Goal: Task Accomplishment & Management: Manage account settings

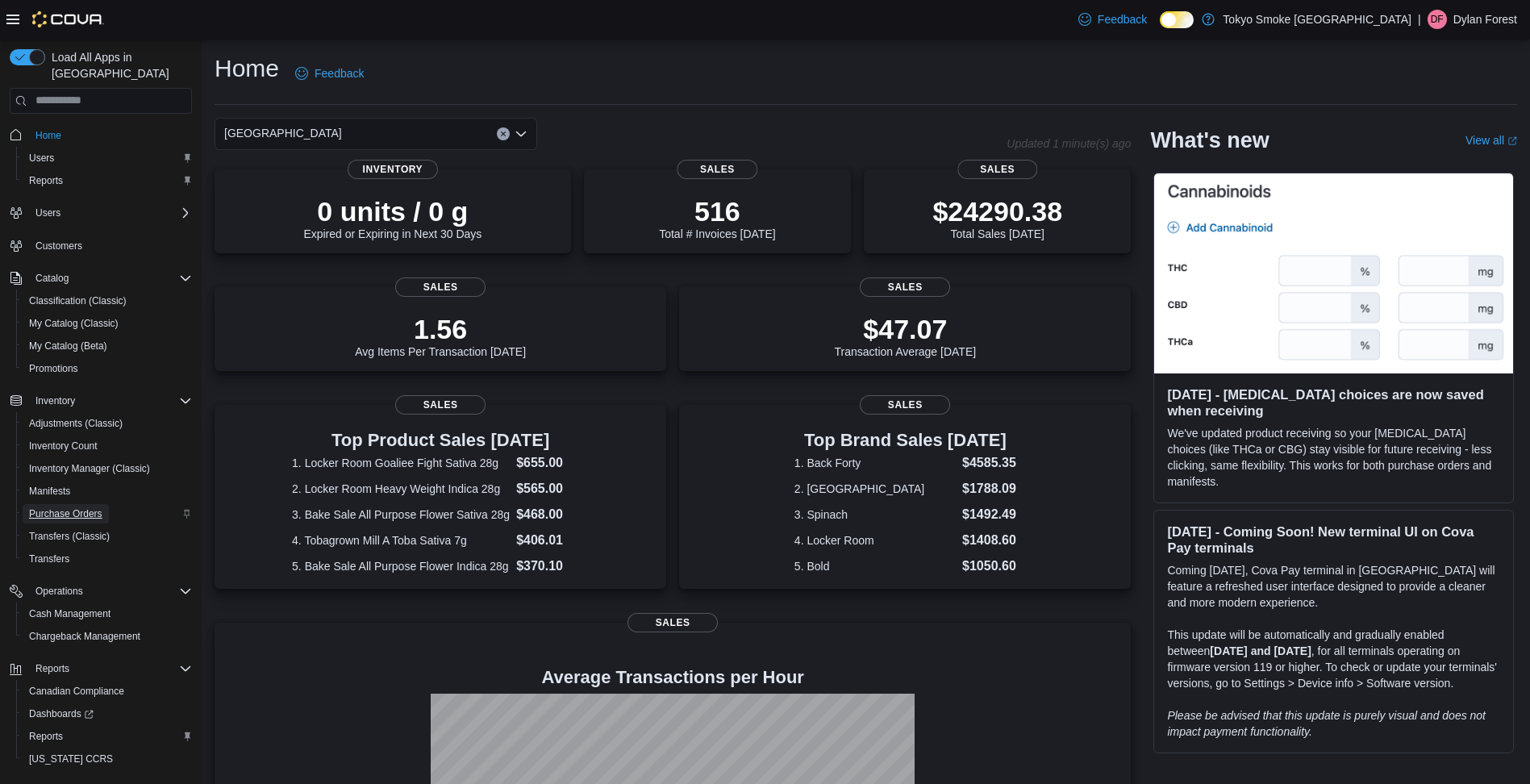
click at [84, 507] on span "Purchase Orders" at bounding box center [65, 514] width 74 height 13
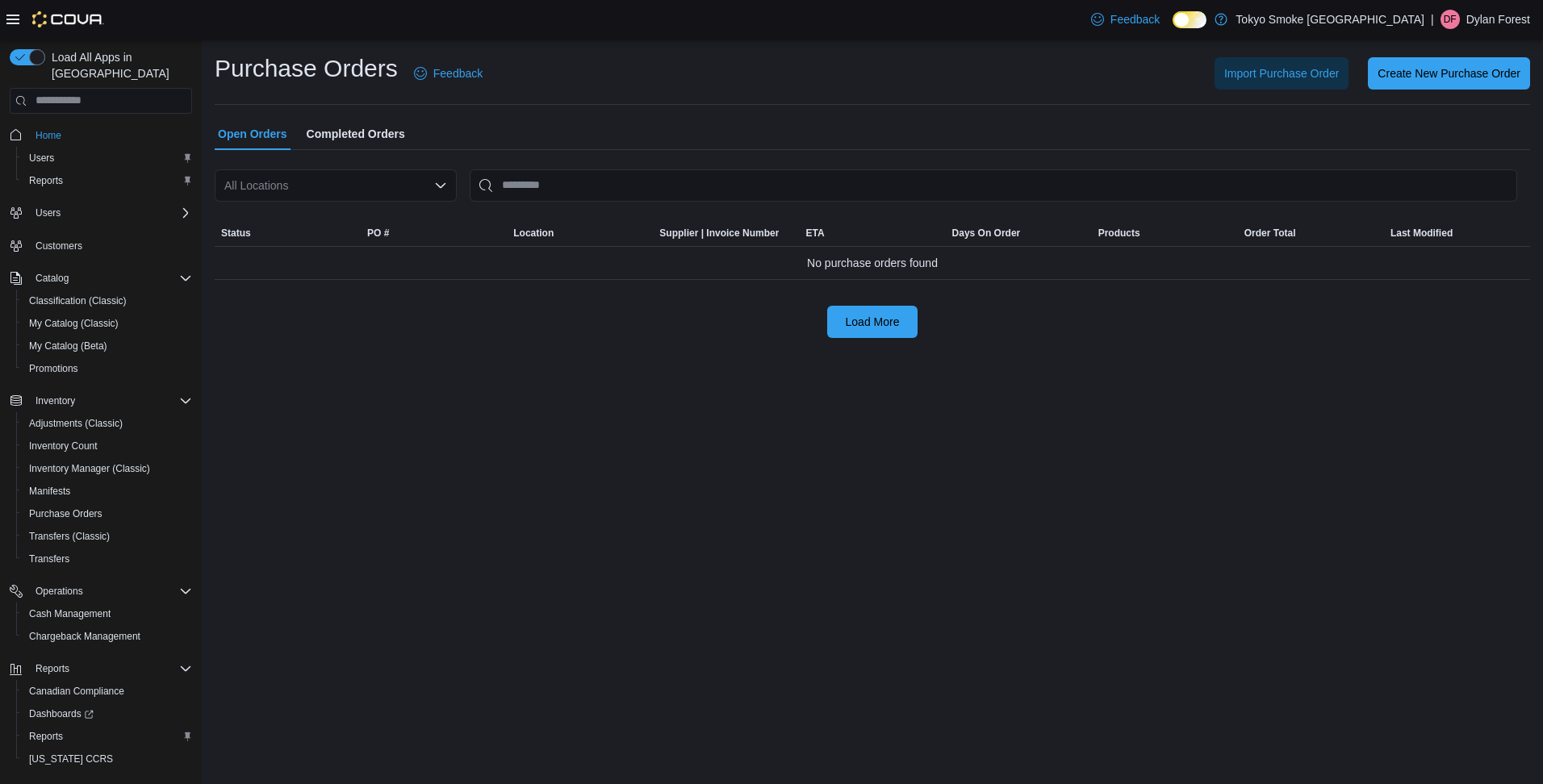
click at [407, 187] on div "All Locations" at bounding box center [336, 185] width 242 height 32
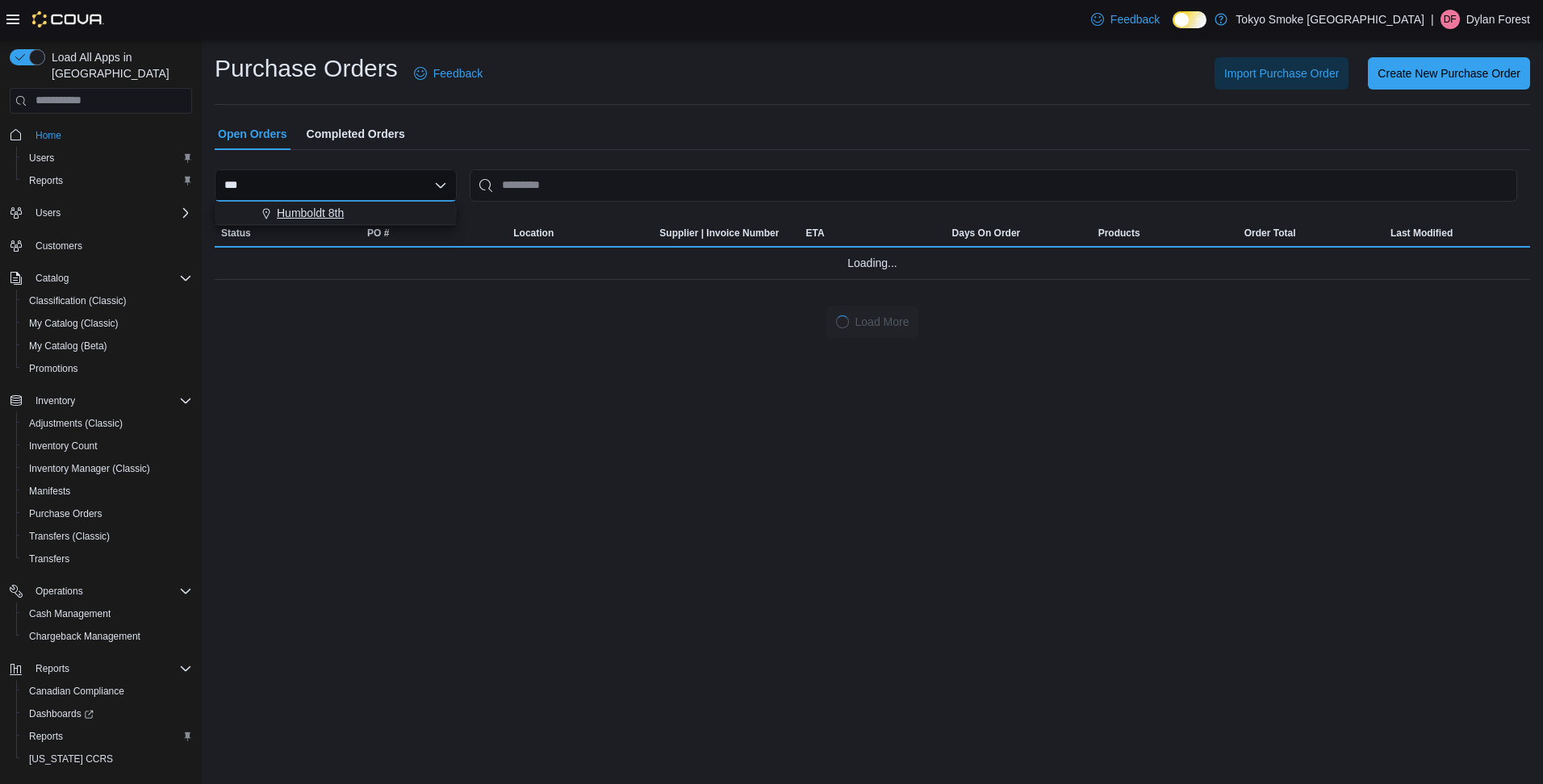
type input "***"
click at [312, 220] on span "Humboldt 8th" at bounding box center [310, 213] width 67 height 17
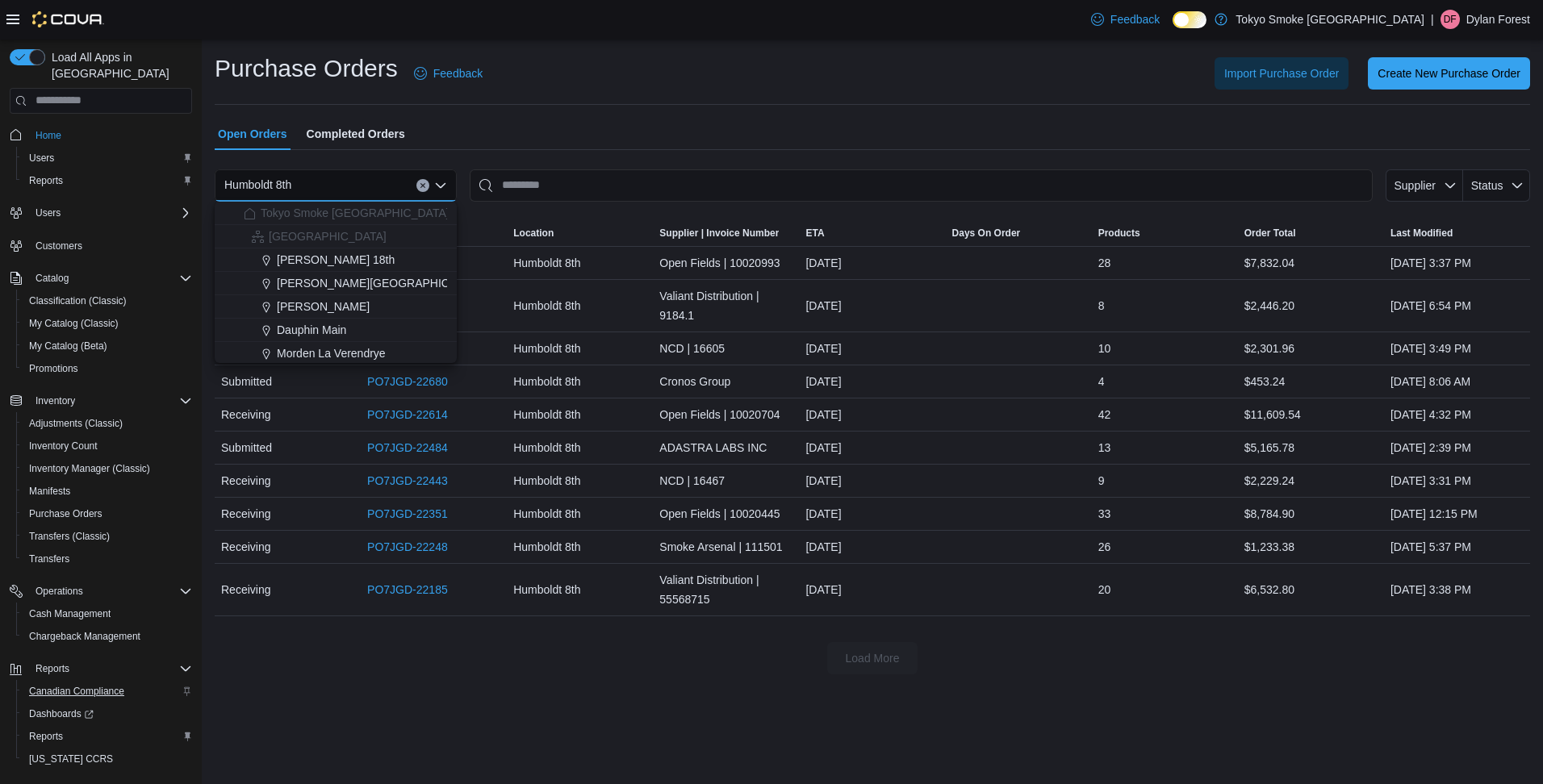
scroll to position [31, 0]
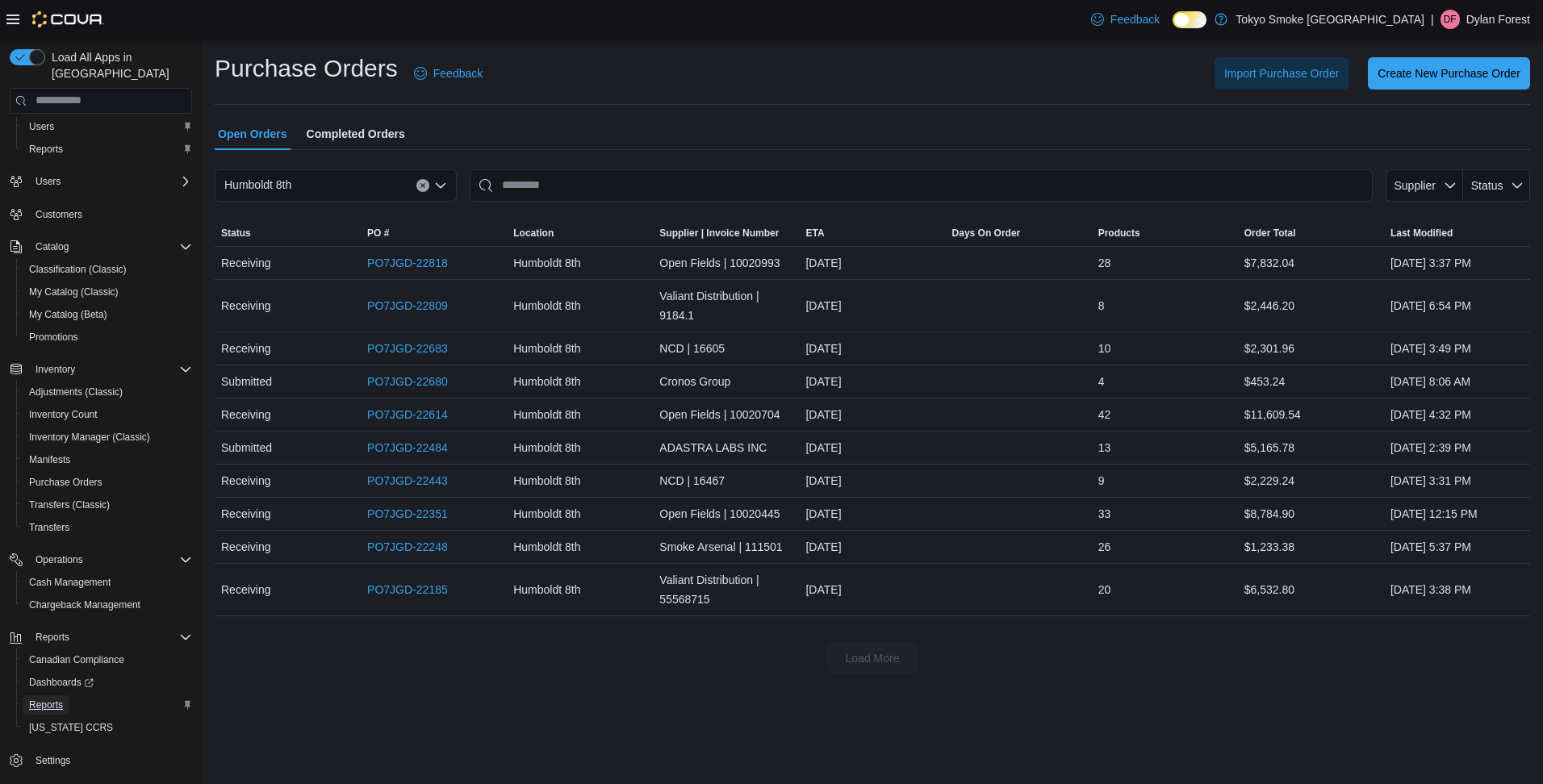
click at [45, 698] on span "Reports" at bounding box center [45, 705] width 34 height 13
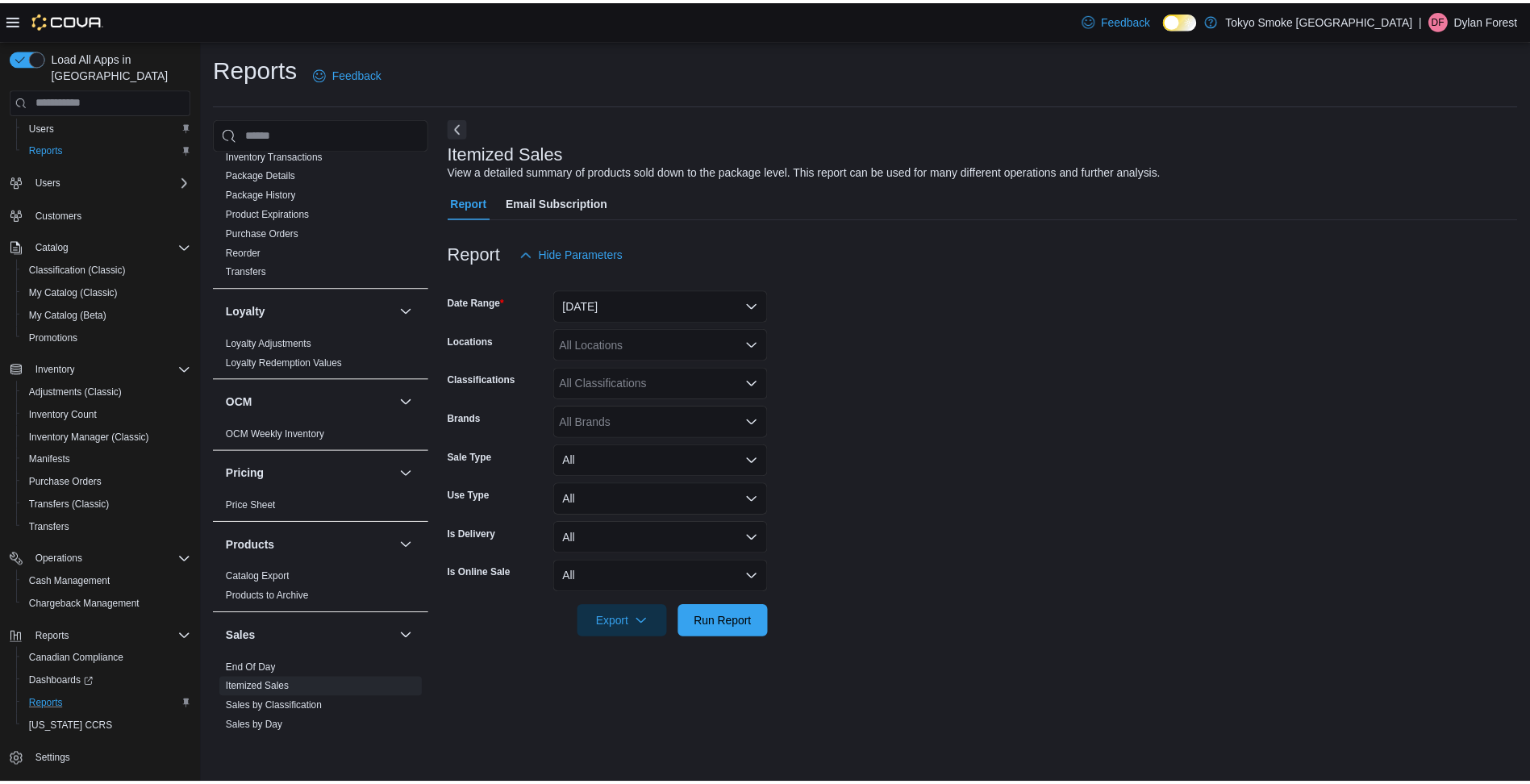
scroll to position [806, 0]
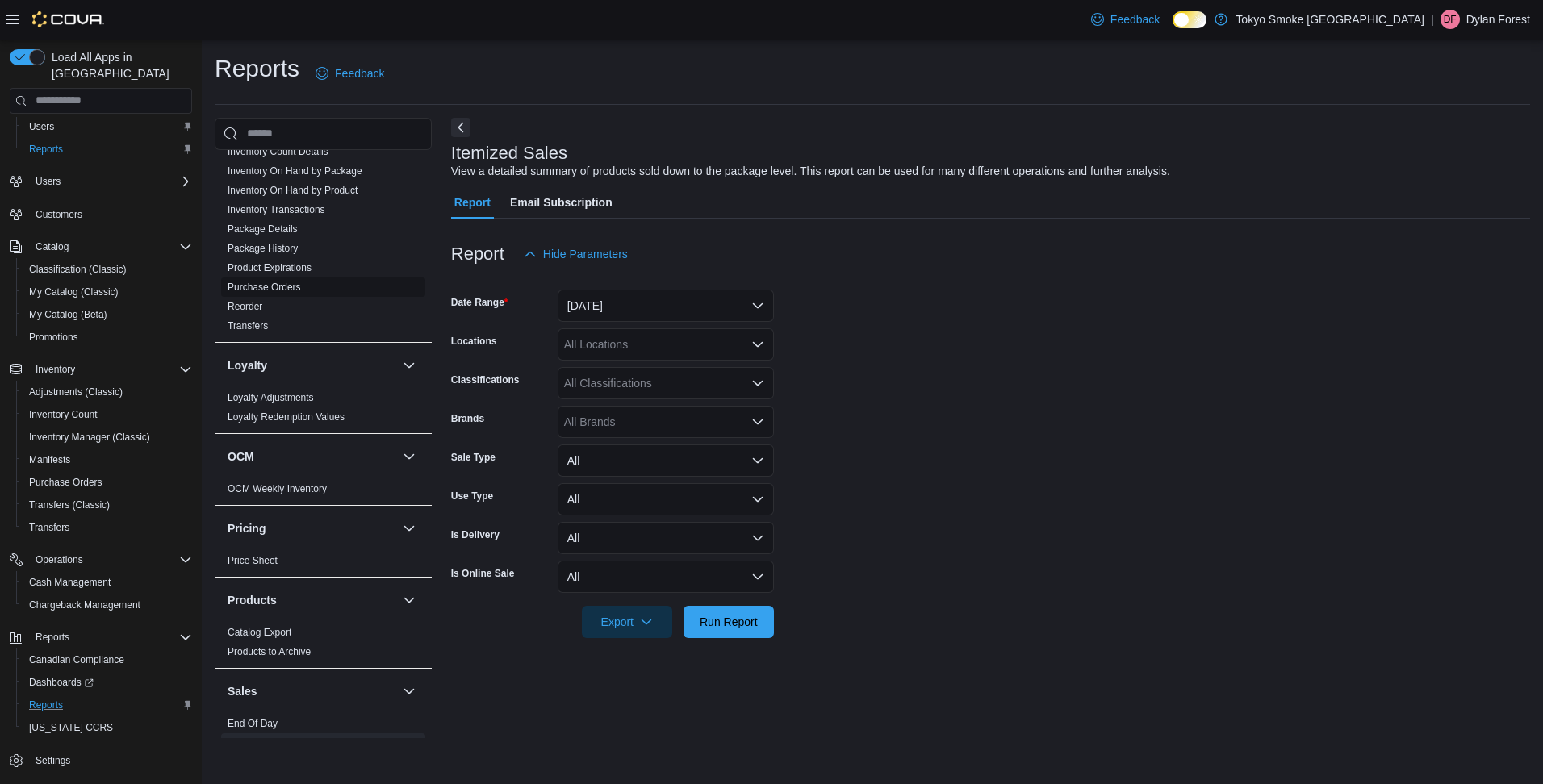
click at [286, 282] on link "Purchase Orders" at bounding box center [264, 287] width 74 height 12
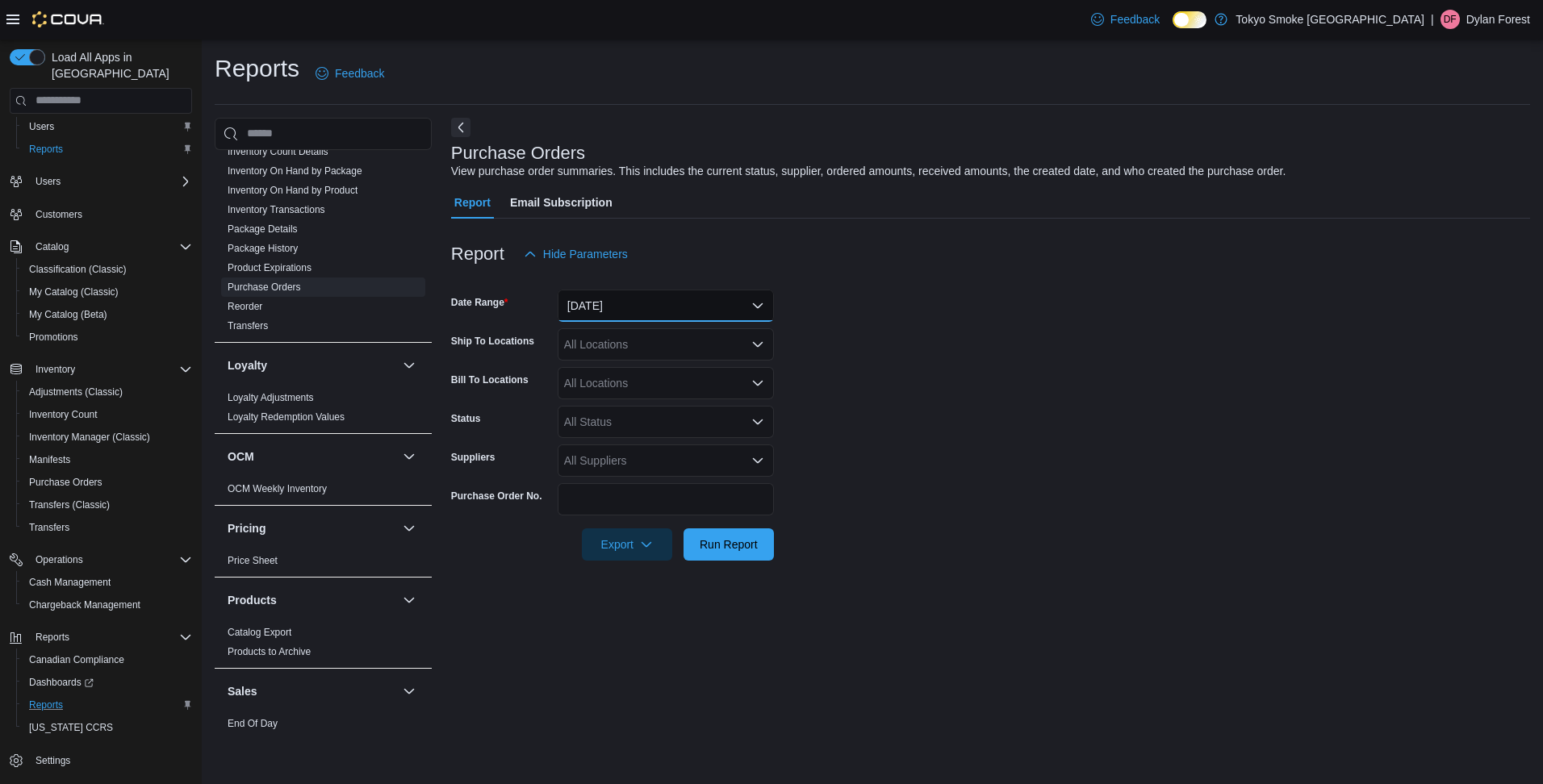
click at [604, 306] on button "[DATE]" at bounding box center [666, 305] width 217 height 32
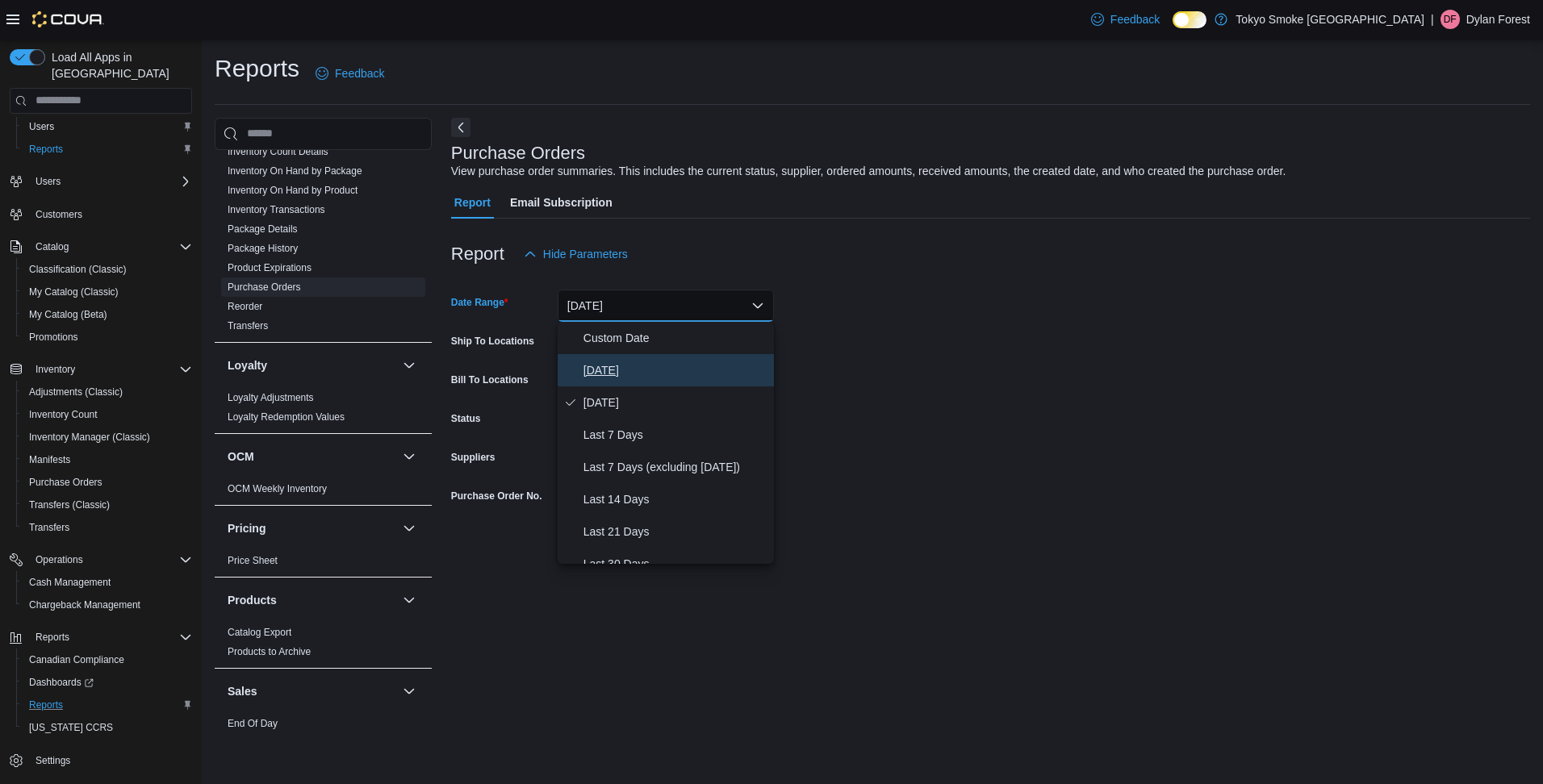
click at [623, 371] on span "[DATE]" at bounding box center [675, 369] width 184 height 19
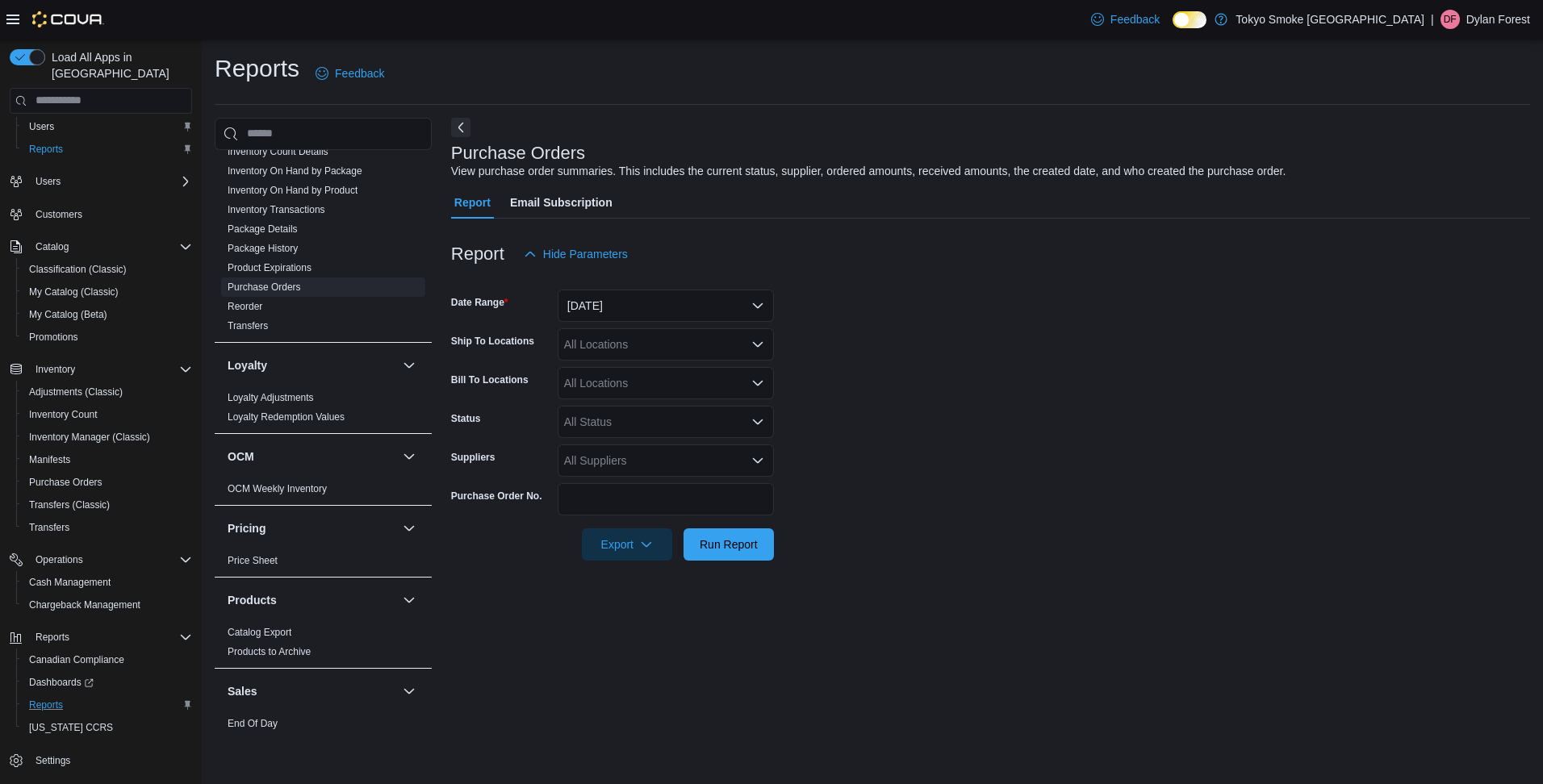
drag, startPoint x: 1056, startPoint y: 367, endPoint x: 703, endPoint y: 488, distance: 373.2
click at [1055, 367] on form "Date Range [DATE] Ship To Locations All Locations Bill To Locations All Locatio…" at bounding box center [990, 415] width 1079 height 290
click at [714, 544] on span "Run Report" at bounding box center [728, 544] width 58 height 17
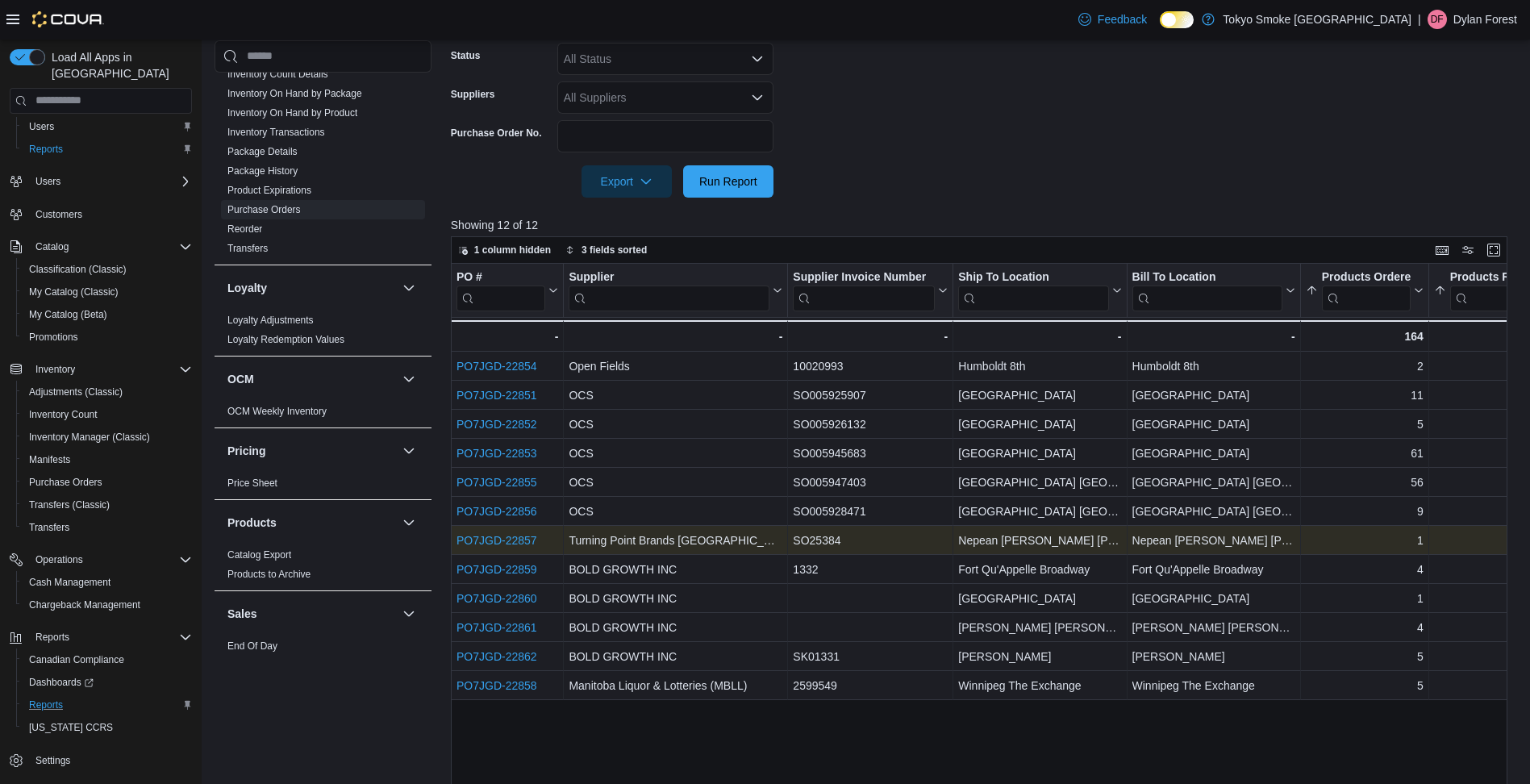
scroll to position [403, 0]
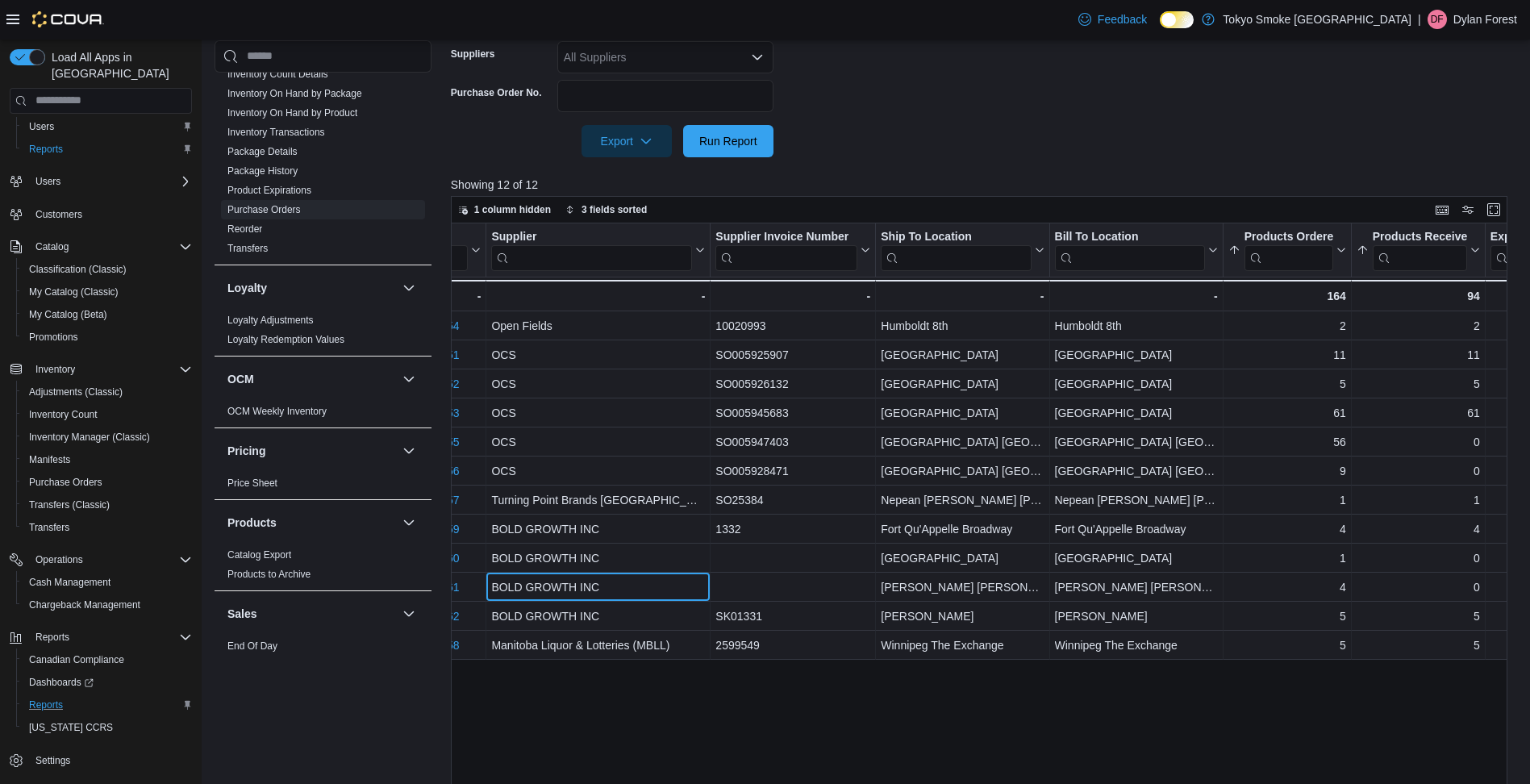
drag, startPoint x: 723, startPoint y: 594, endPoint x: 786, endPoint y: 596, distance: 63.0
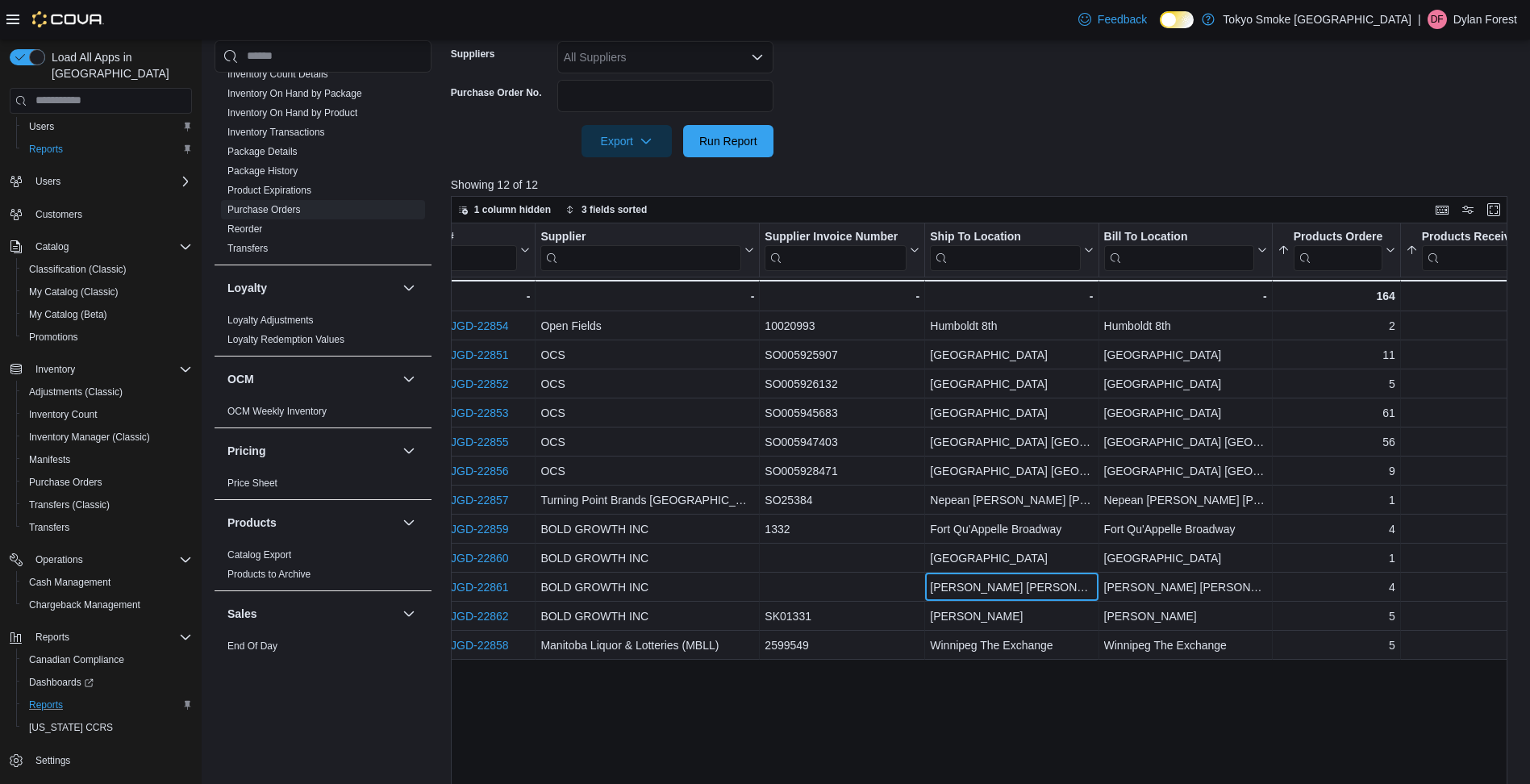
scroll to position [0, 0]
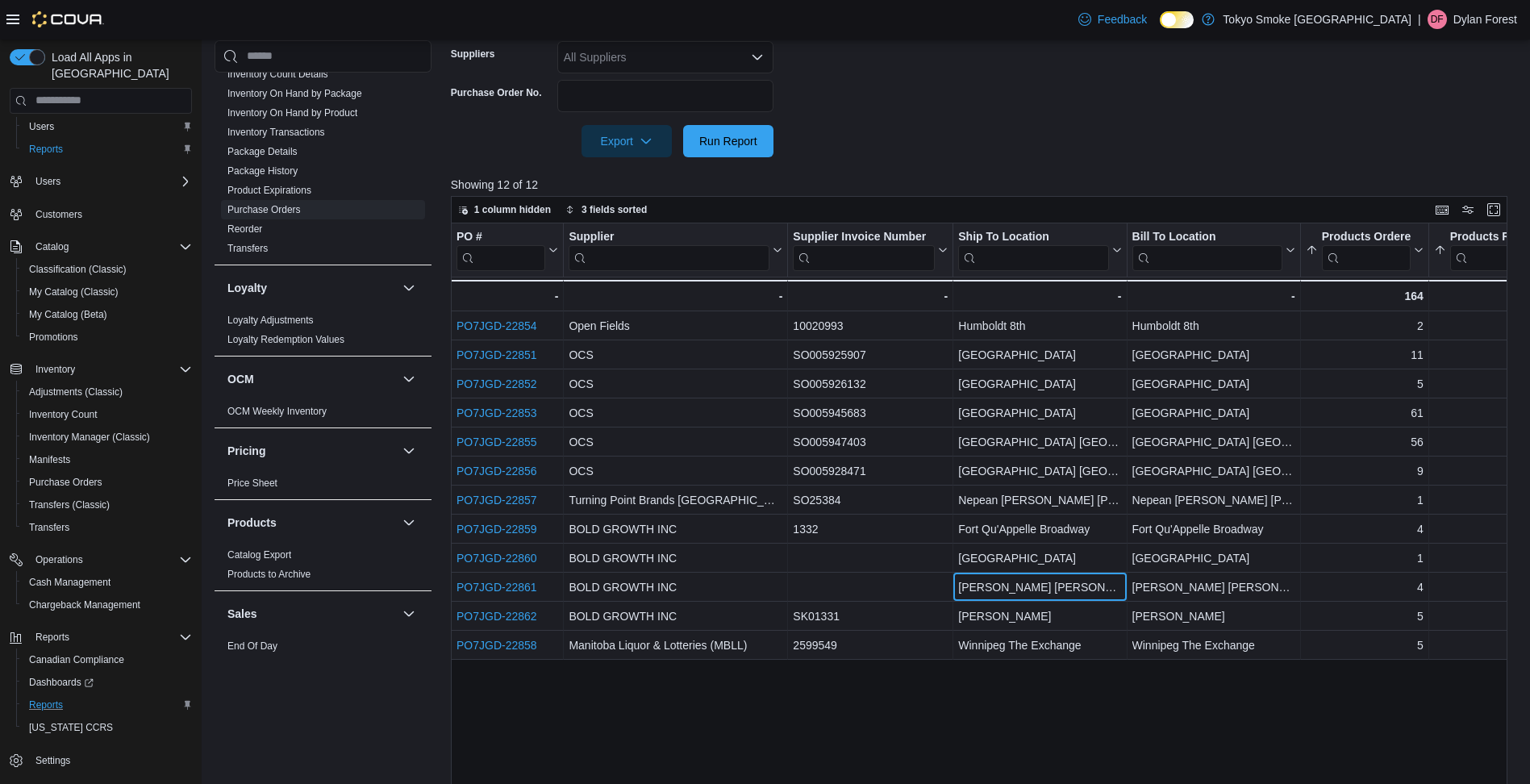
drag, startPoint x: 853, startPoint y: 593, endPoint x: 748, endPoint y: 593, distance: 105.0
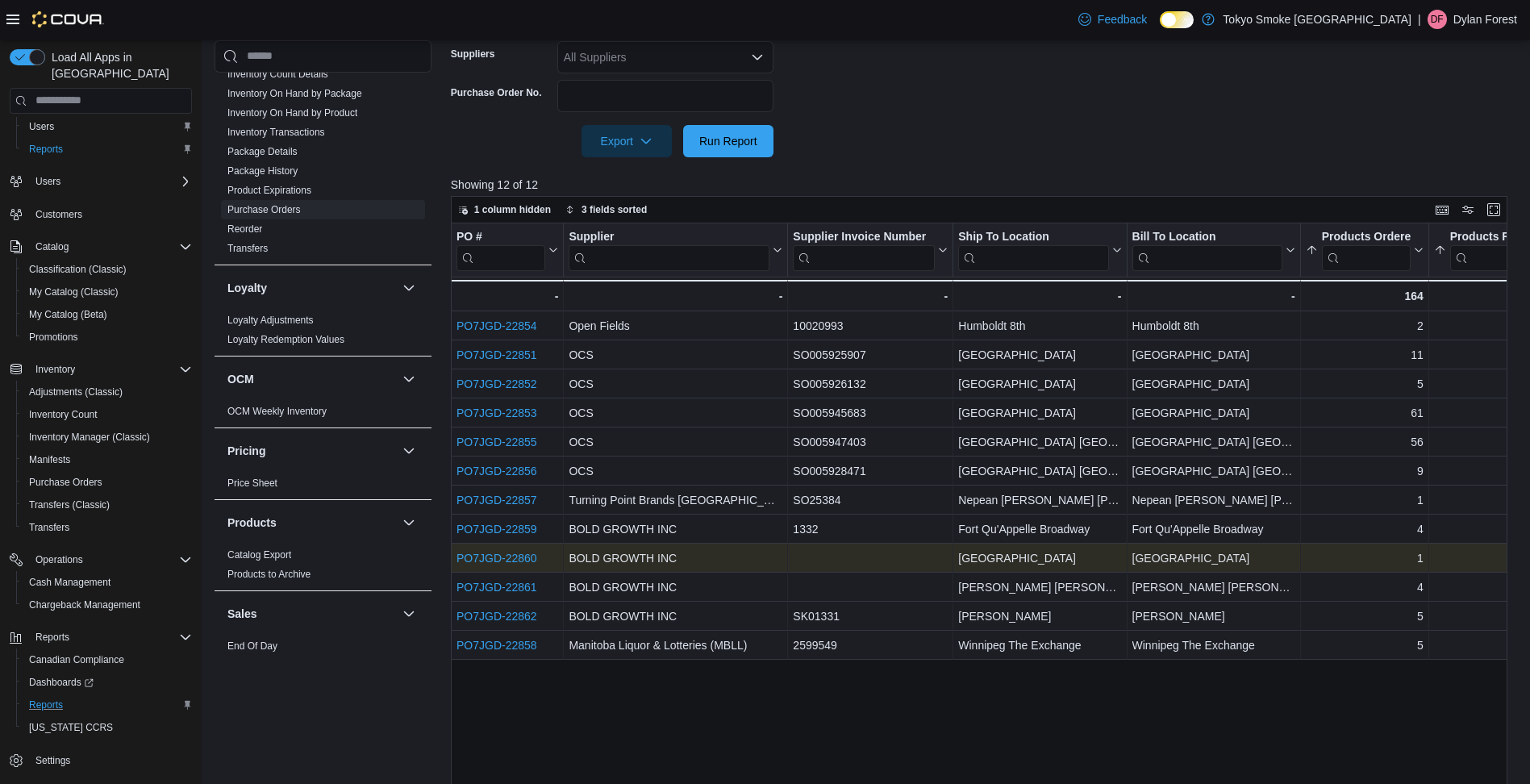
click at [520, 554] on link "PO7JGD-22860" at bounding box center [497, 558] width 81 height 13
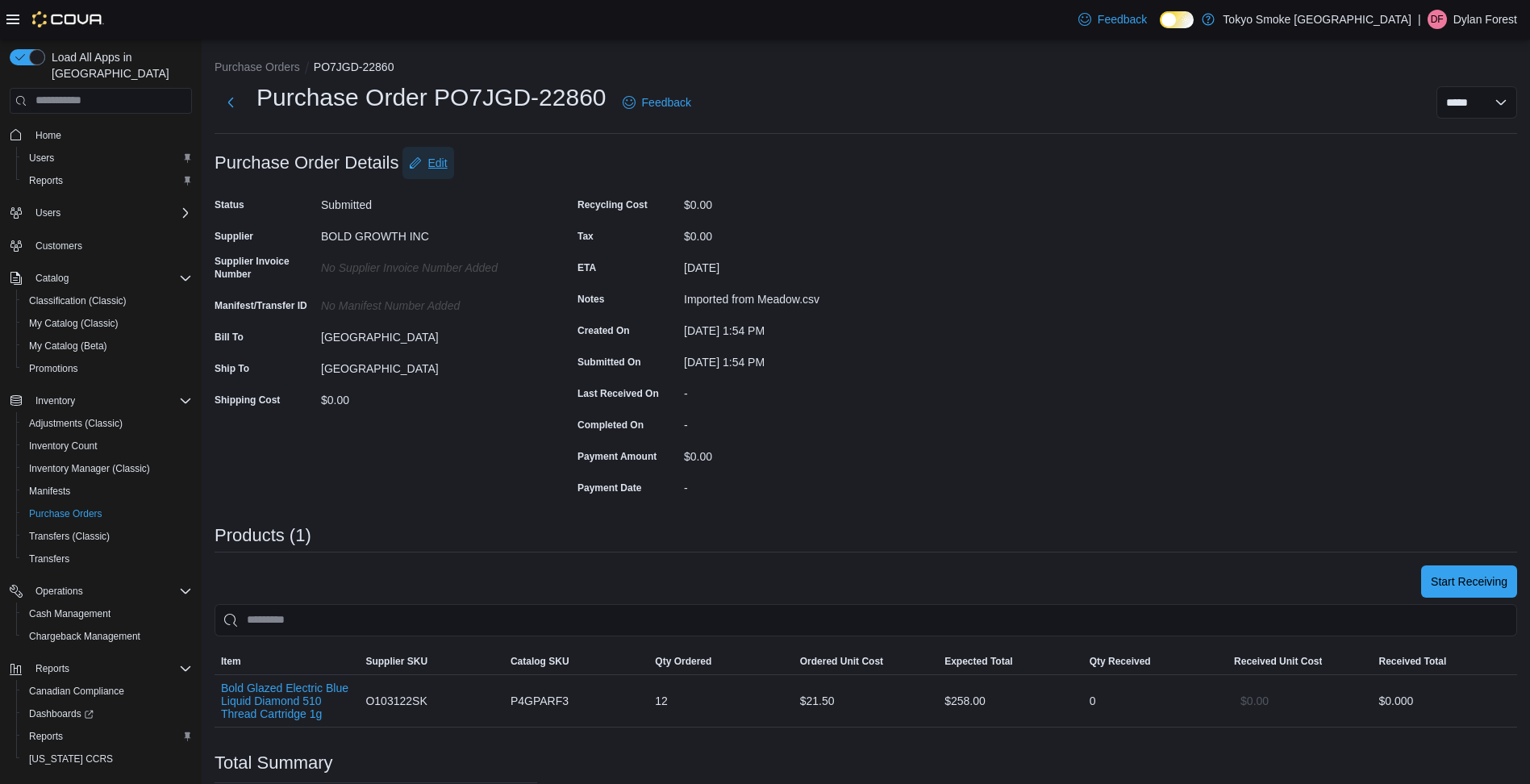
click at [428, 169] on span "Edit" at bounding box center [437, 163] width 19 height 17
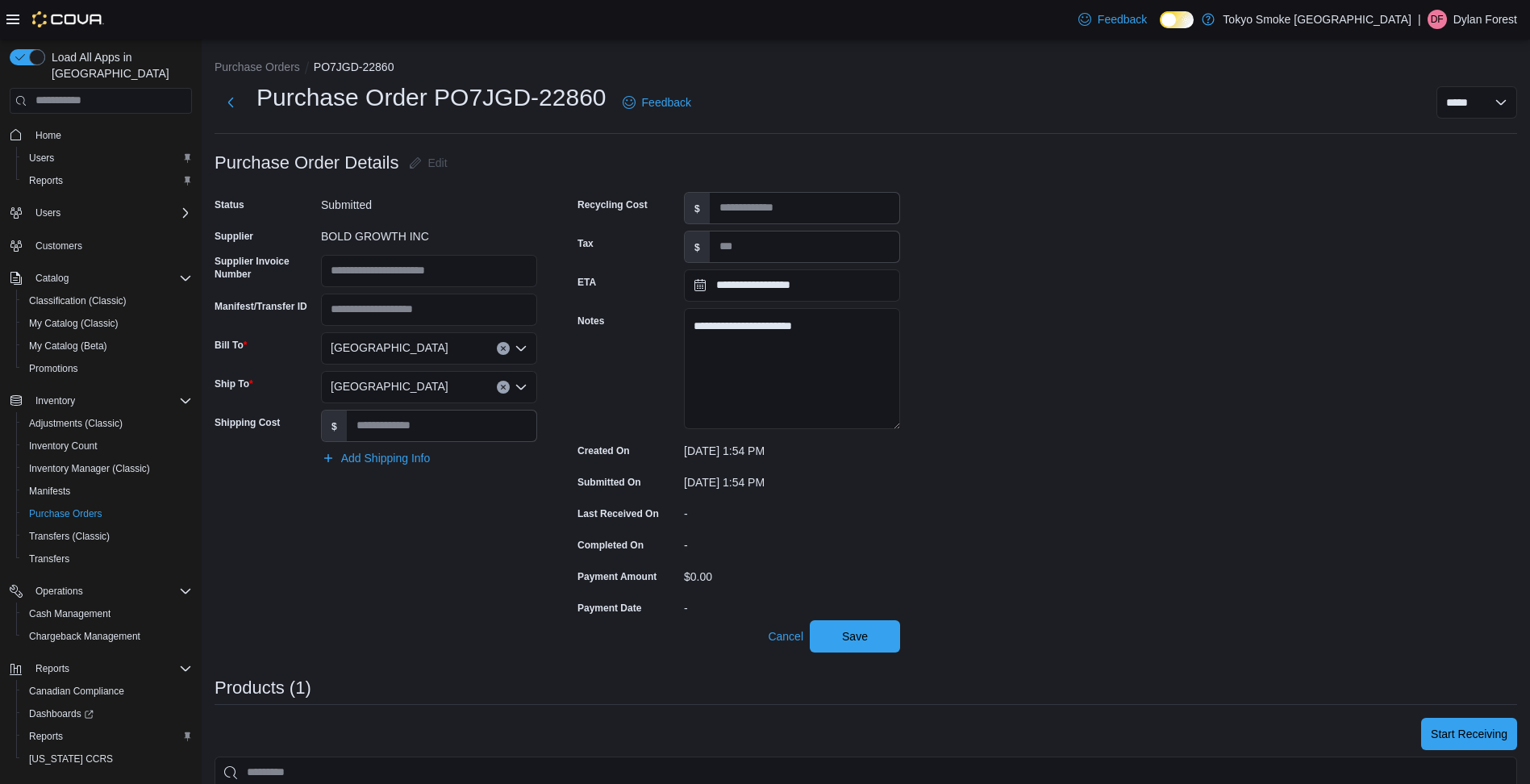
click at [508, 352] on button "Clear input" at bounding box center [503, 349] width 13 height 13
type input "*******"
click at [470, 370] on div "Humboldt 8th" at bounding box center [439, 376] width 178 height 17
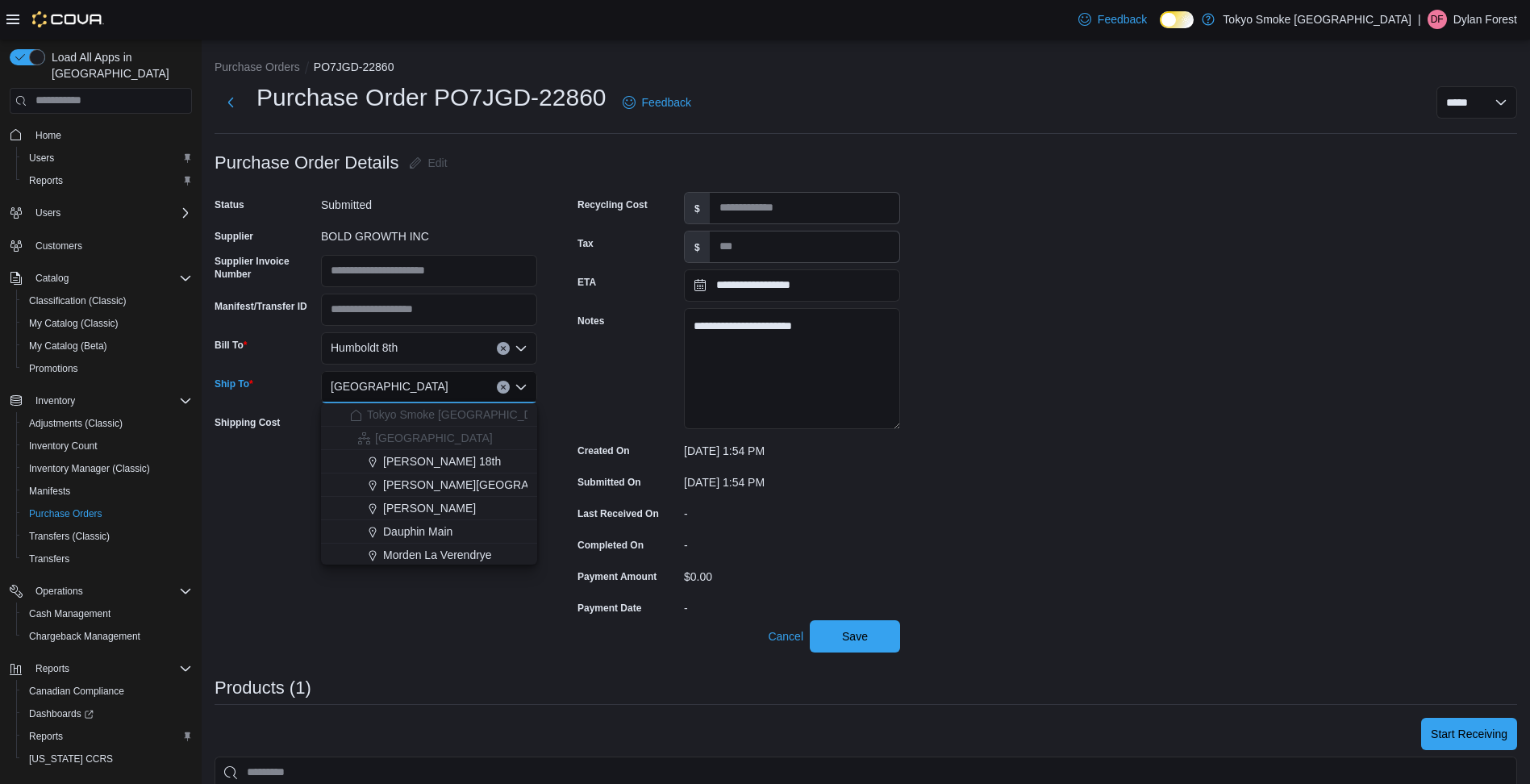
click at [455, 382] on input "Ship To" at bounding box center [456, 387] width 2 height 19
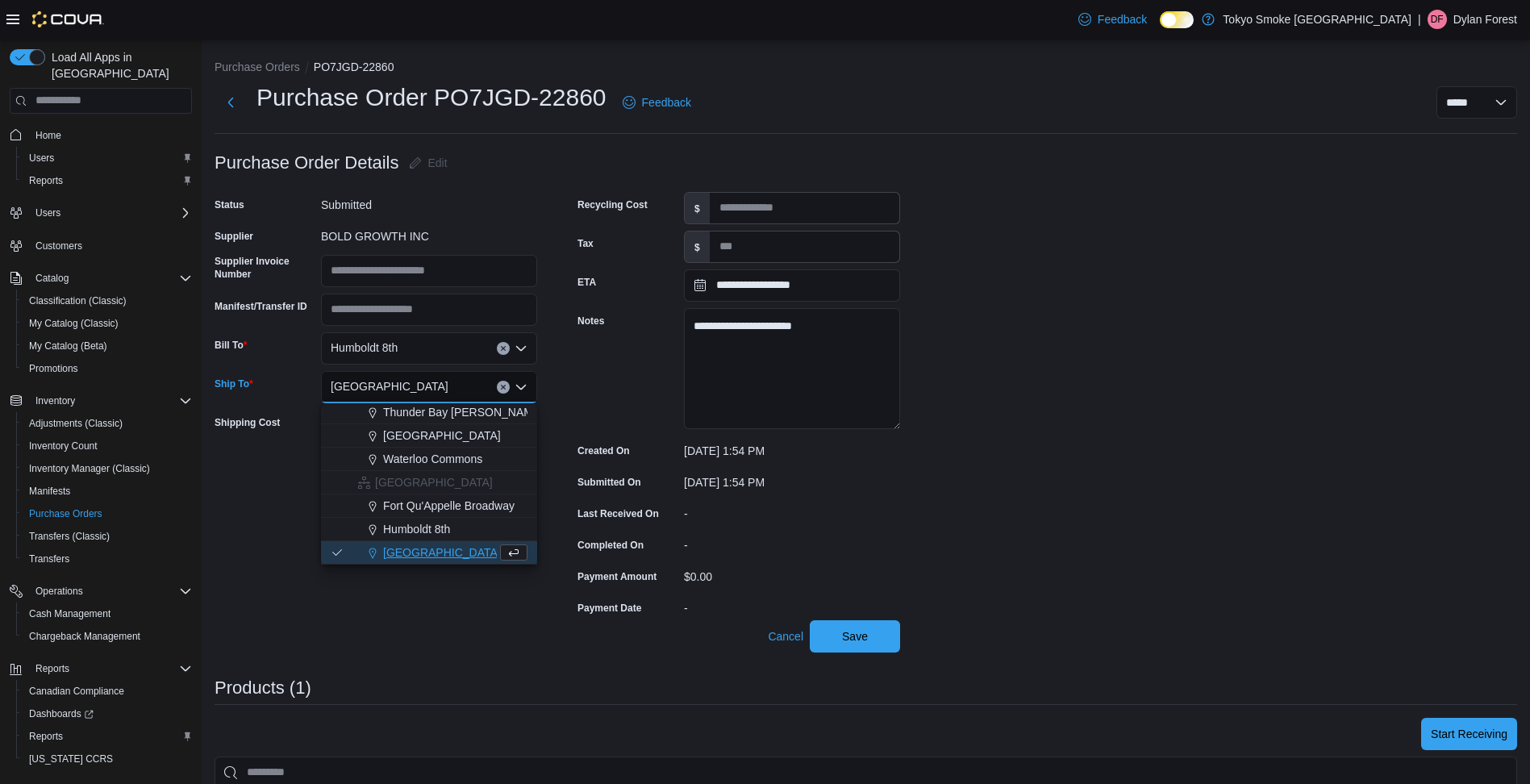
click at [444, 383] on div "Meadow Lake Centre Combo box. Selected. Meadow Lake Centre. Press Backspace to …" at bounding box center [430, 387] width 216 height 32
click at [444, 383] on div "[GEOGRAPHIC_DATA]" at bounding box center [430, 387] width 216 height 32
click at [501, 387] on icon "Clear input" at bounding box center [503, 387] width 7 height 7
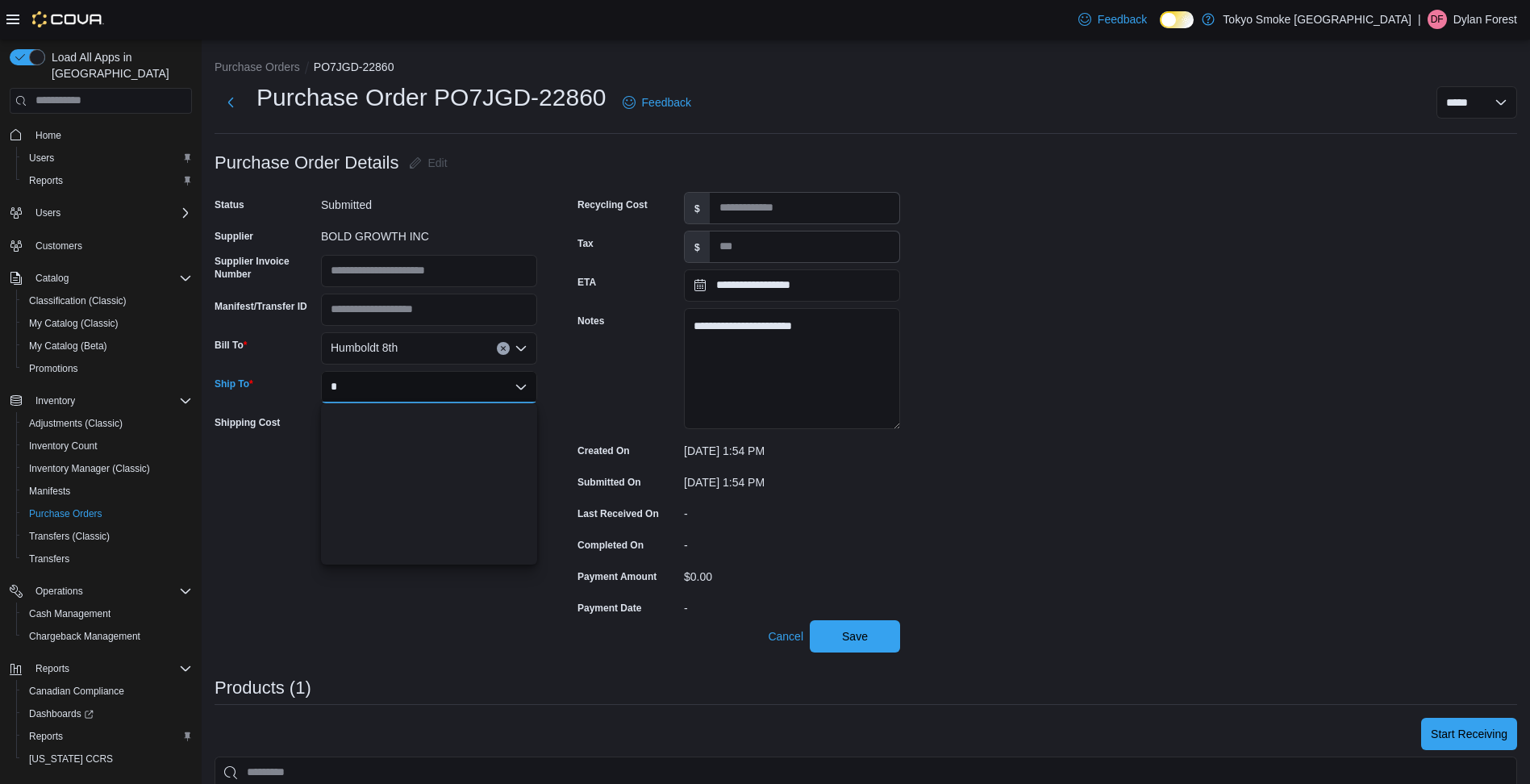
scroll to position [0, 0]
type input "***"
click at [420, 406] on button "Humboldt 8th" at bounding box center [430, 415] width 216 height 23
drag, startPoint x: 770, startPoint y: 321, endPoint x: 811, endPoint y: 322, distance: 41.0
click at [811, 322] on textarea "**********" at bounding box center [792, 368] width 216 height 121
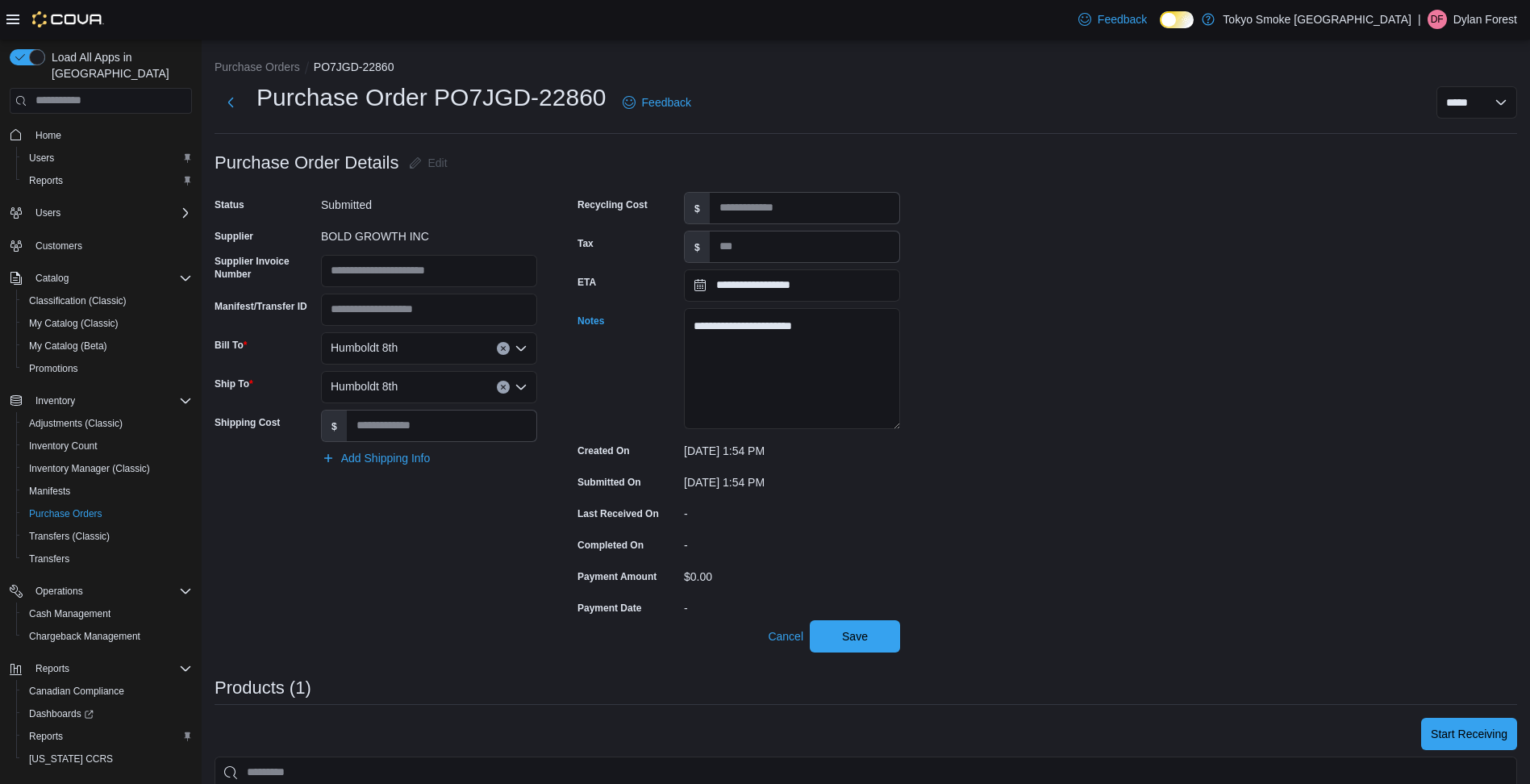
click at [968, 335] on div "**********" at bounding box center [866, 622] width 1303 height 951
click at [883, 643] on span "Save" at bounding box center [855, 635] width 71 height 32
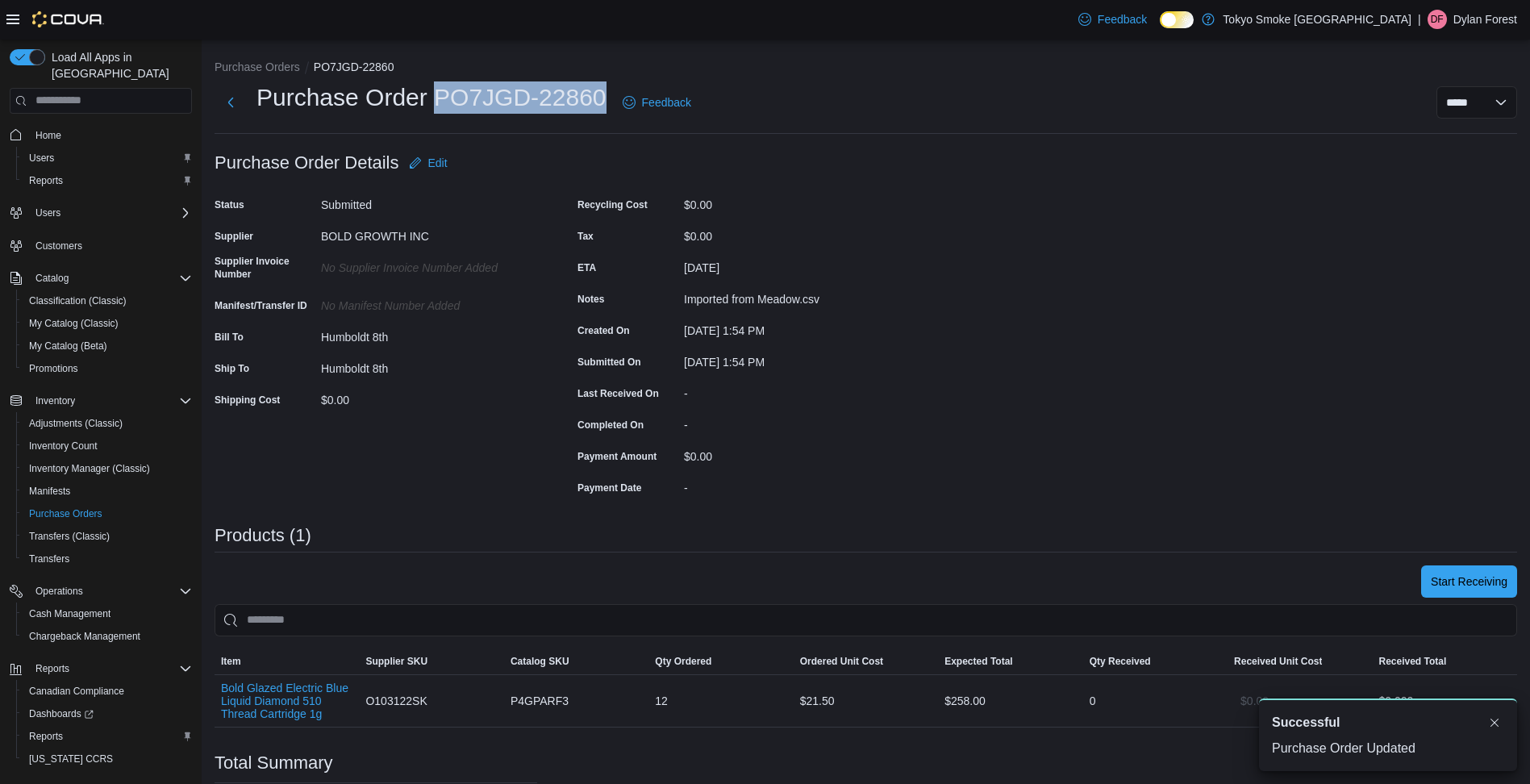
drag, startPoint x: 436, startPoint y: 104, endPoint x: 607, endPoint y: 96, distance: 171.2
click at [607, 96] on div "Purchase Order PO7JGD-22860 Feedback" at bounding box center [456, 102] width 483 height 42
copy h1 "PO7JGD-22860"
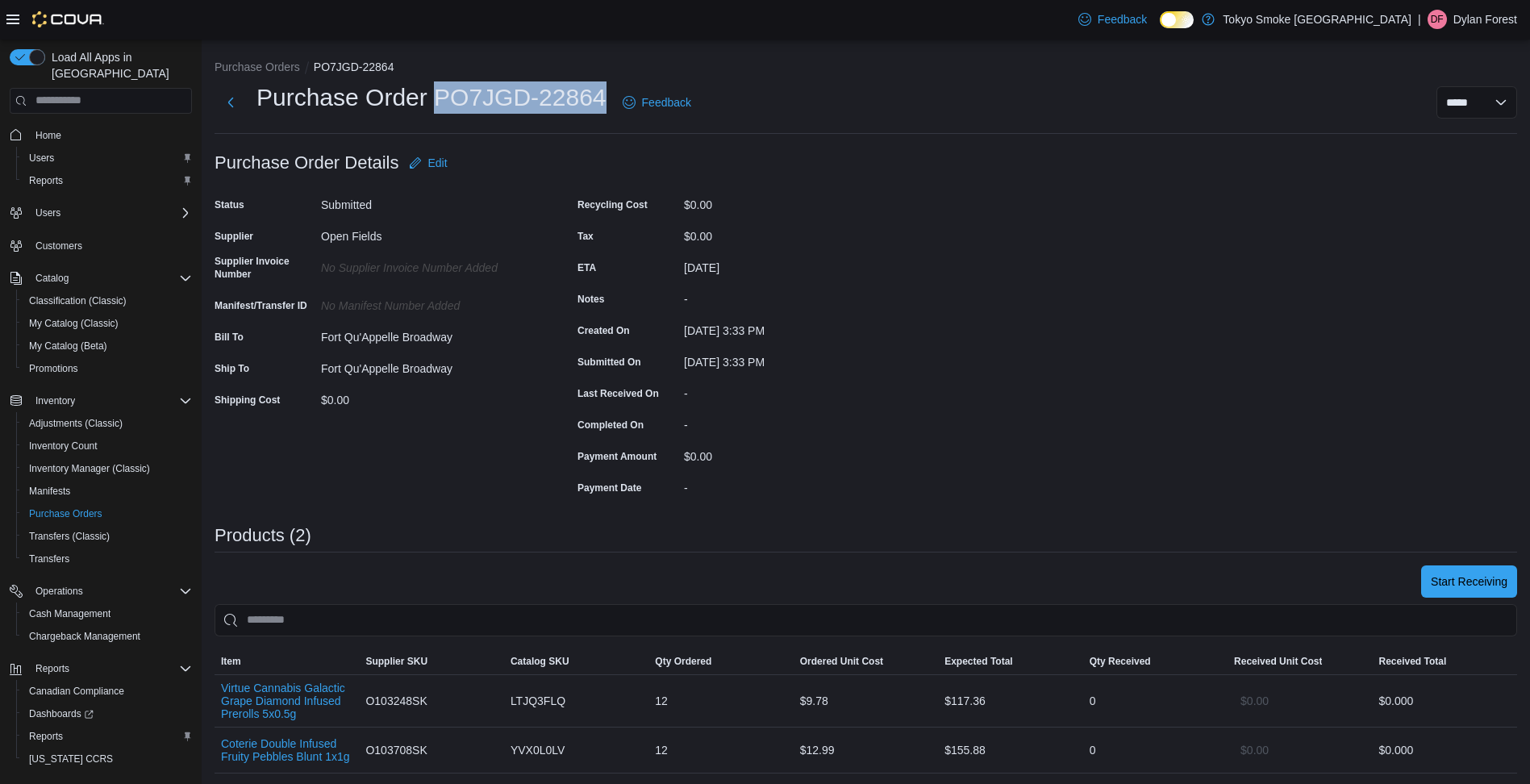
drag, startPoint x: 440, startPoint y: 102, endPoint x: 601, endPoint y: 99, distance: 161.0
click at [601, 99] on h1 "Purchase Order PO7JGD-22864" at bounding box center [431, 97] width 350 height 32
copy h1 "PO7JGD-22864"
